Goal: Contribute content

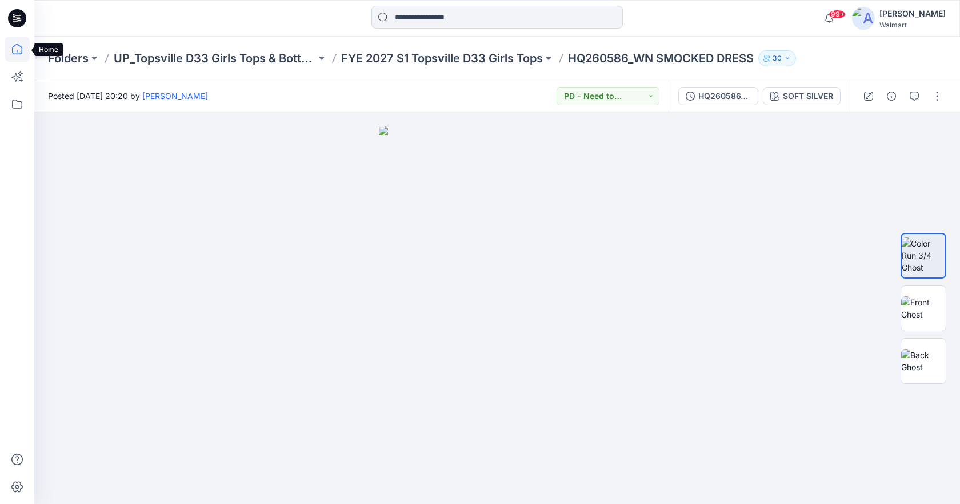
click at [17, 46] on icon at bounding box center [17, 49] width 25 height 25
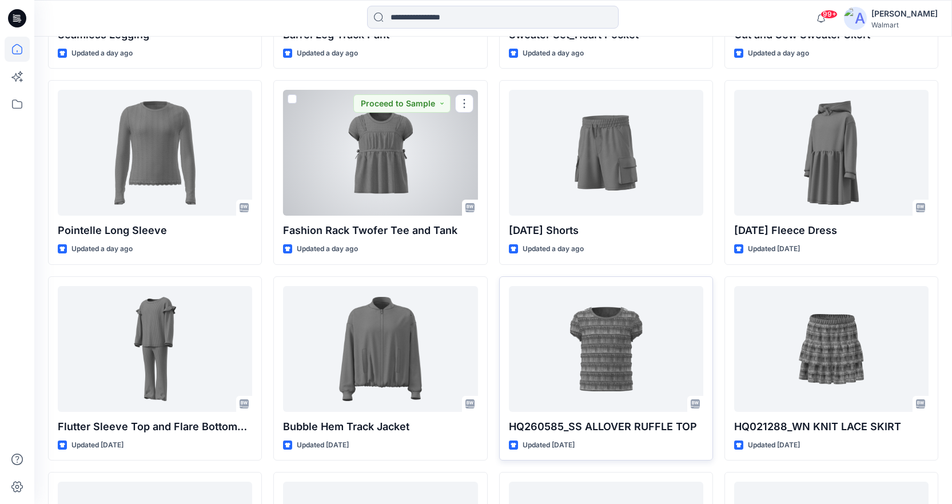
scroll to position [884, 0]
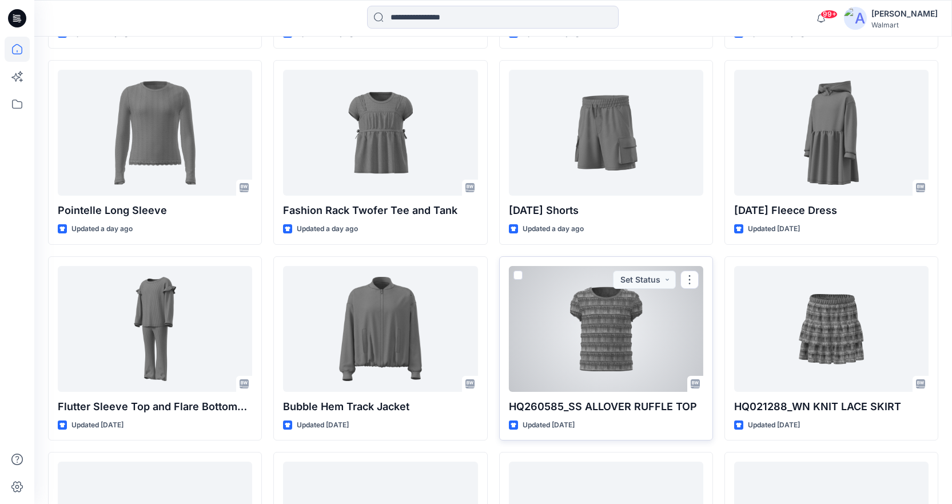
click at [601, 358] on div at bounding box center [606, 329] width 194 height 126
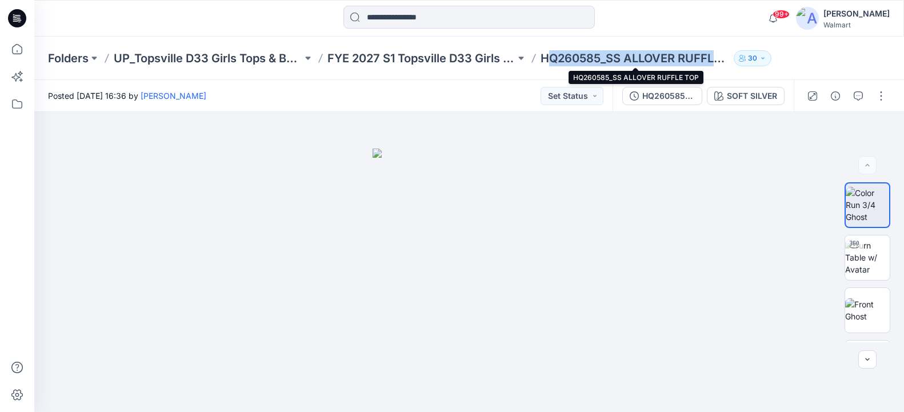
drag, startPoint x: 548, startPoint y: 59, endPoint x: 727, endPoint y: 61, distance: 179.5
click at [727, 61] on p "HQ260585_SS ALLOVER RUFFLE TOP" at bounding box center [635, 58] width 189 height 16
click at [561, 66] on p "HQ260585_SS ALLOVER RUFFLE TOP" at bounding box center [635, 58] width 189 height 16
drag, startPoint x: 542, startPoint y: 59, endPoint x: 728, endPoint y: 57, distance: 185.8
click at [728, 57] on p "HQ260585_SS ALLOVER RUFFLE TOP" at bounding box center [635, 58] width 189 height 16
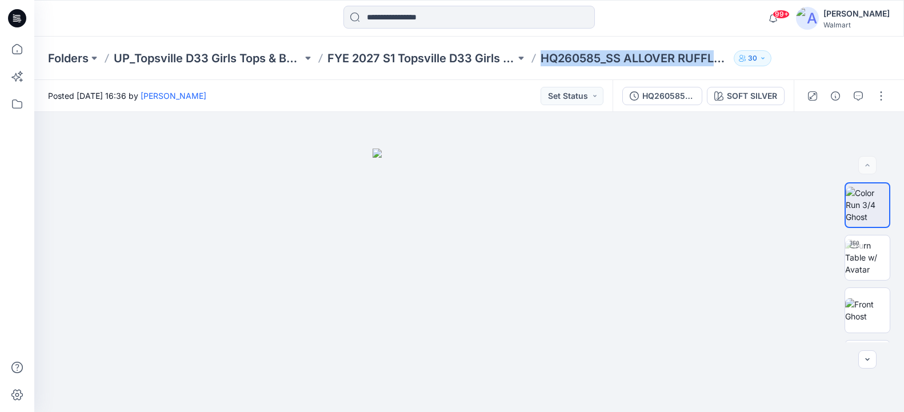
copy p "HQ260585_SS ALLOVER RUFFLE"
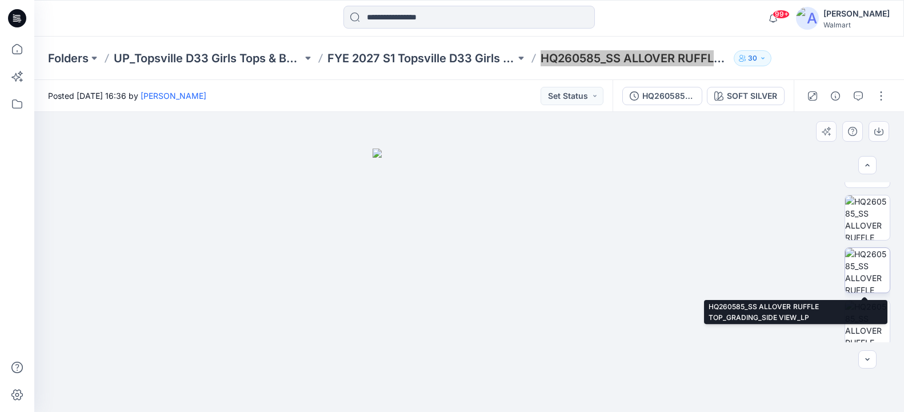
scroll to position [464, 0]
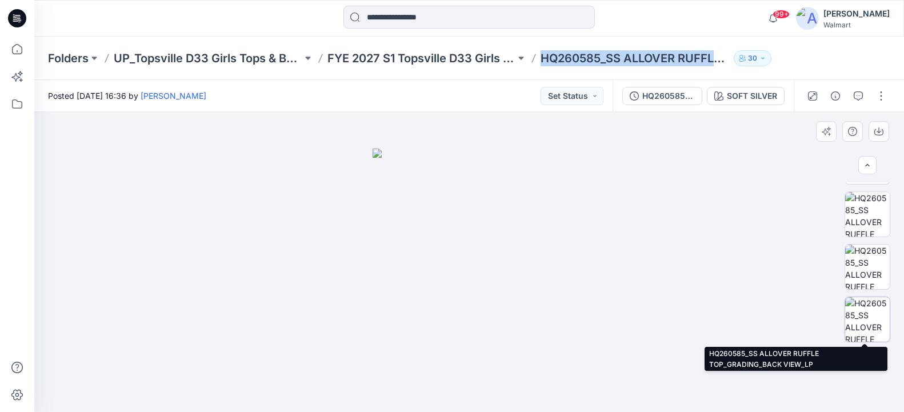
click at [871, 313] on img at bounding box center [868, 319] width 45 height 45
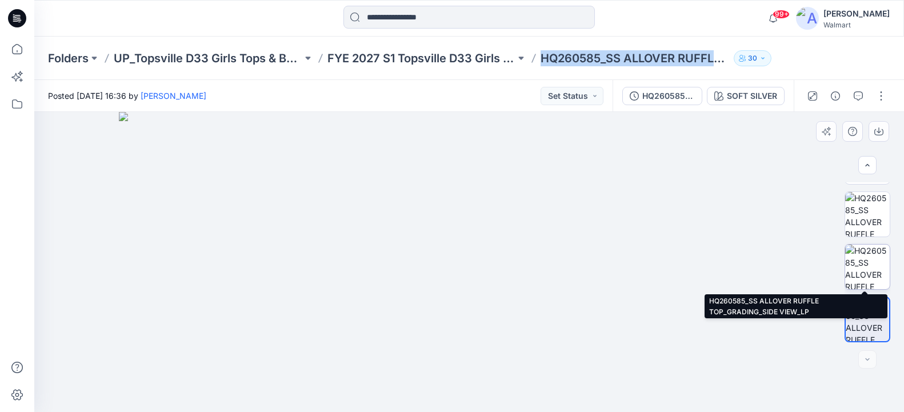
click at [872, 266] on img at bounding box center [868, 267] width 45 height 45
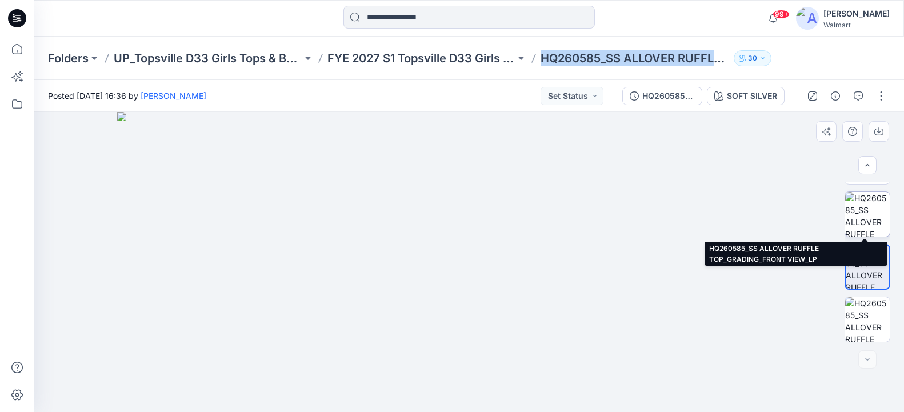
click at [870, 213] on img at bounding box center [868, 214] width 45 height 45
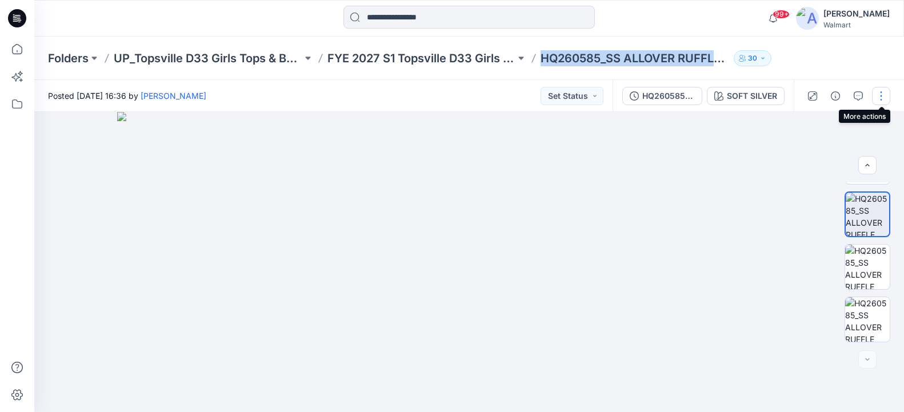
click at [880, 95] on button "button" at bounding box center [881, 96] width 18 height 18
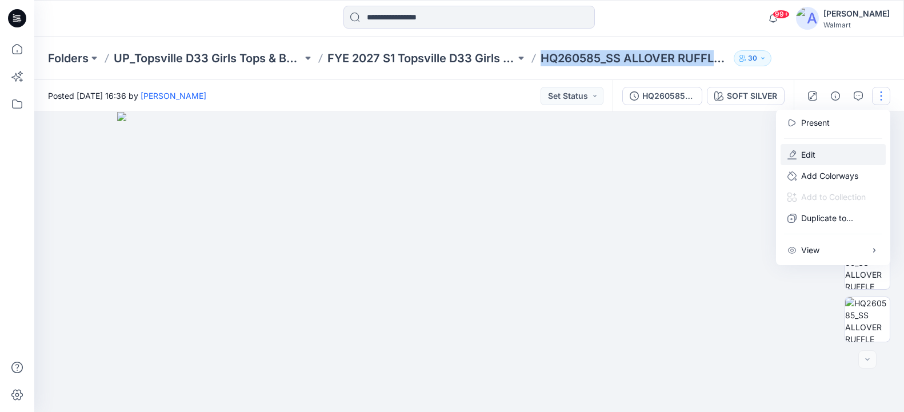
click at [806, 159] on p "Edit" at bounding box center [809, 155] width 14 height 12
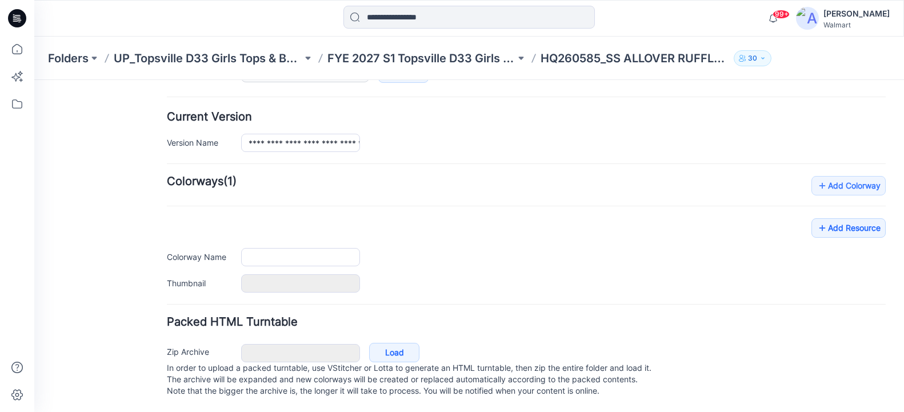
type input "**********"
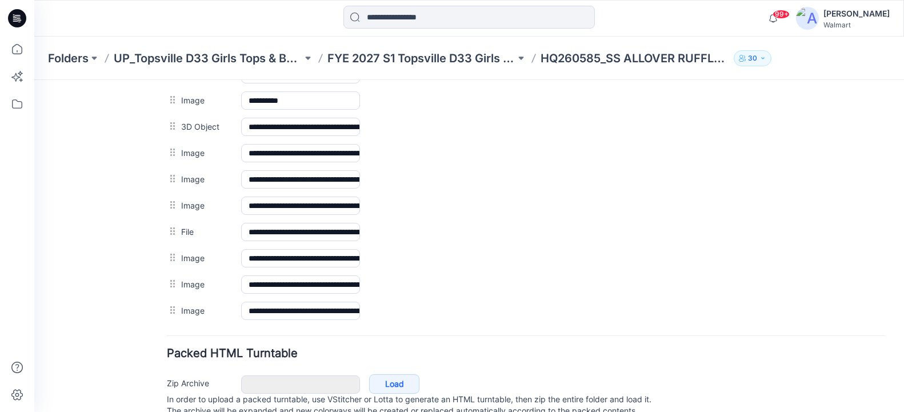
scroll to position [616, 0]
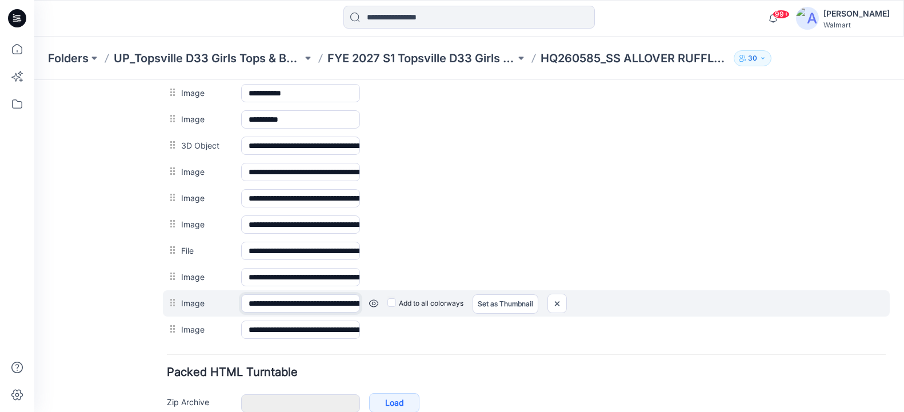
click at [318, 306] on input "**********" at bounding box center [300, 303] width 119 height 18
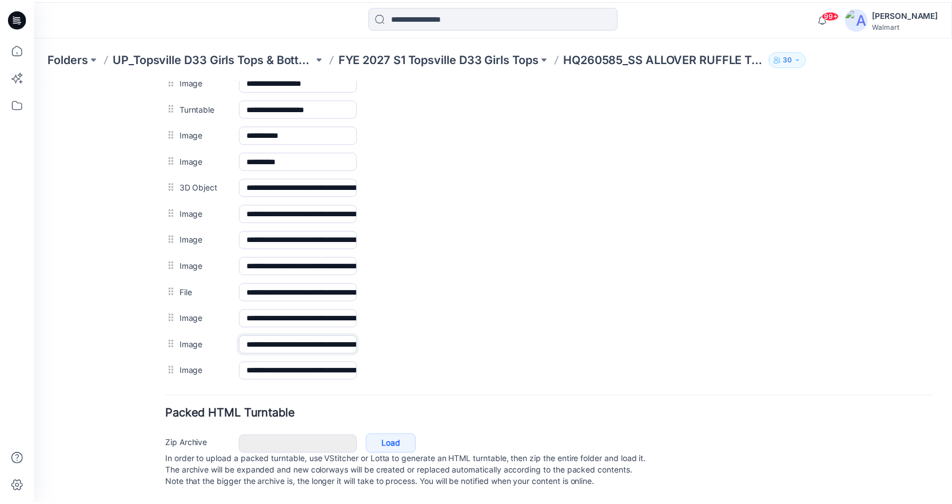
scroll to position [586, 0]
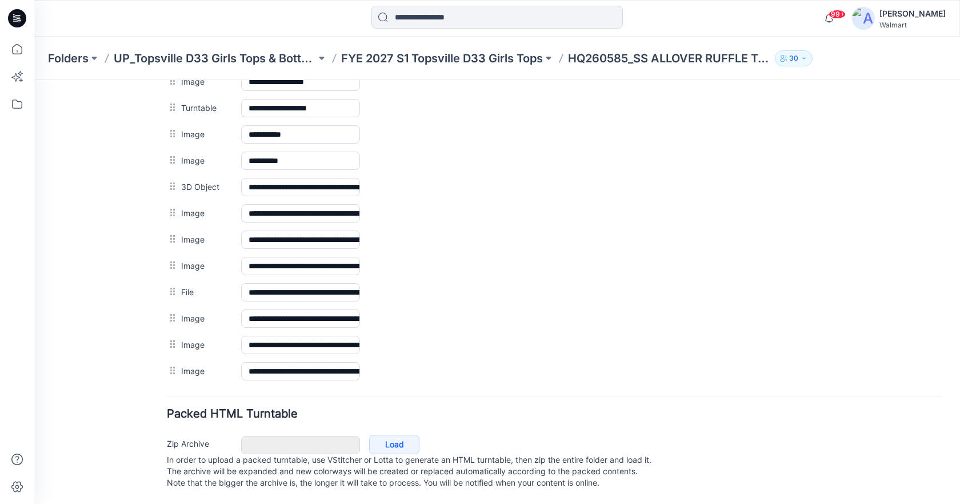
click at [19, 22] on icon at bounding box center [19, 22] width 3 height 1
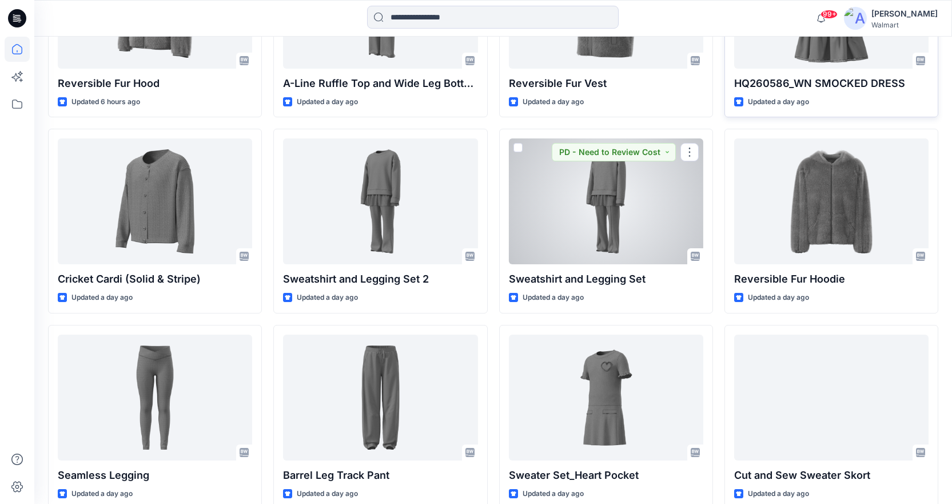
scroll to position [313, 0]
